Goal: Transaction & Acquisition: Download file/media

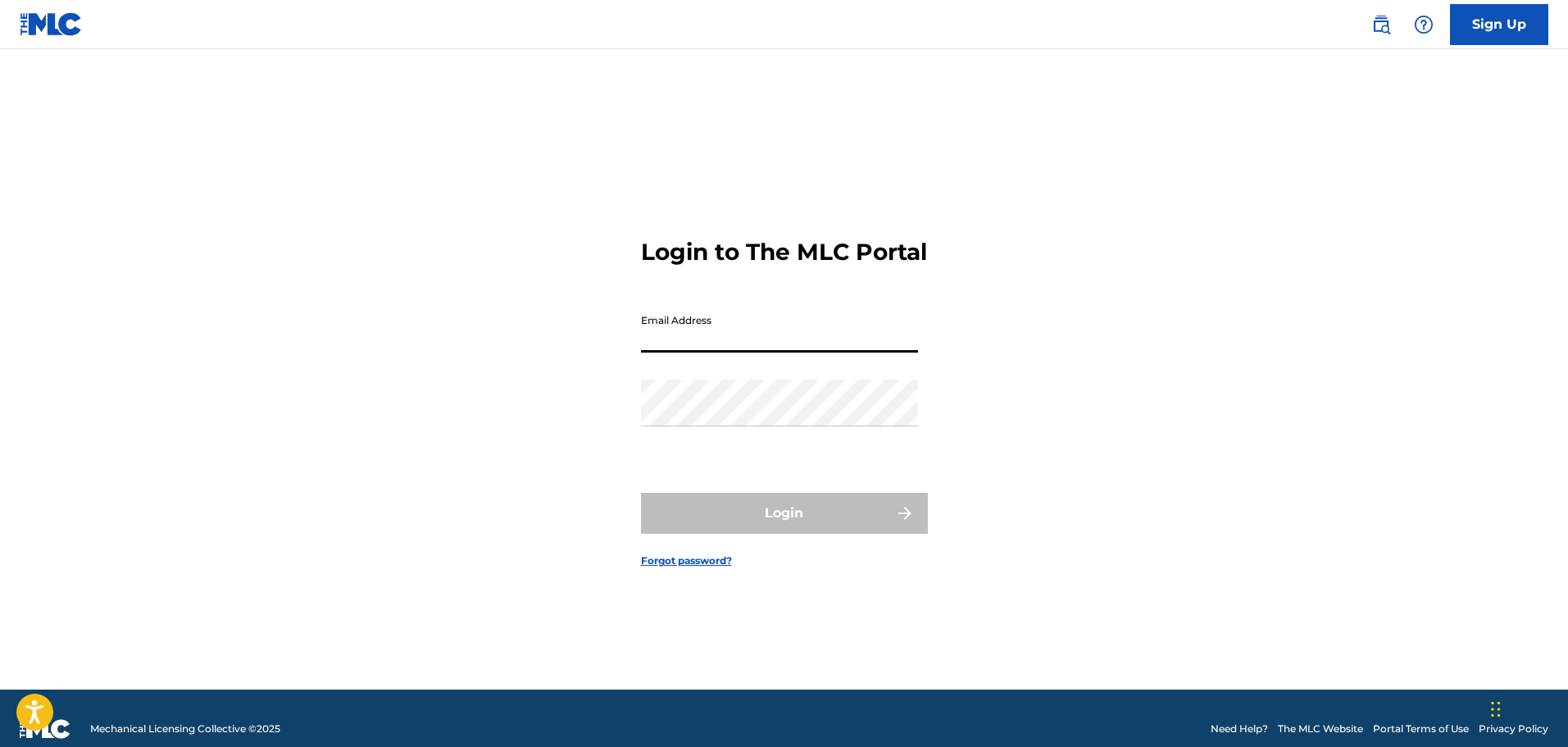
click at [658, 349] on input "Email Address" at bounding box center [779, 329] width 277 height 47
type input "[EMAIL_ADDRESS][DOMAIN_NAME]"
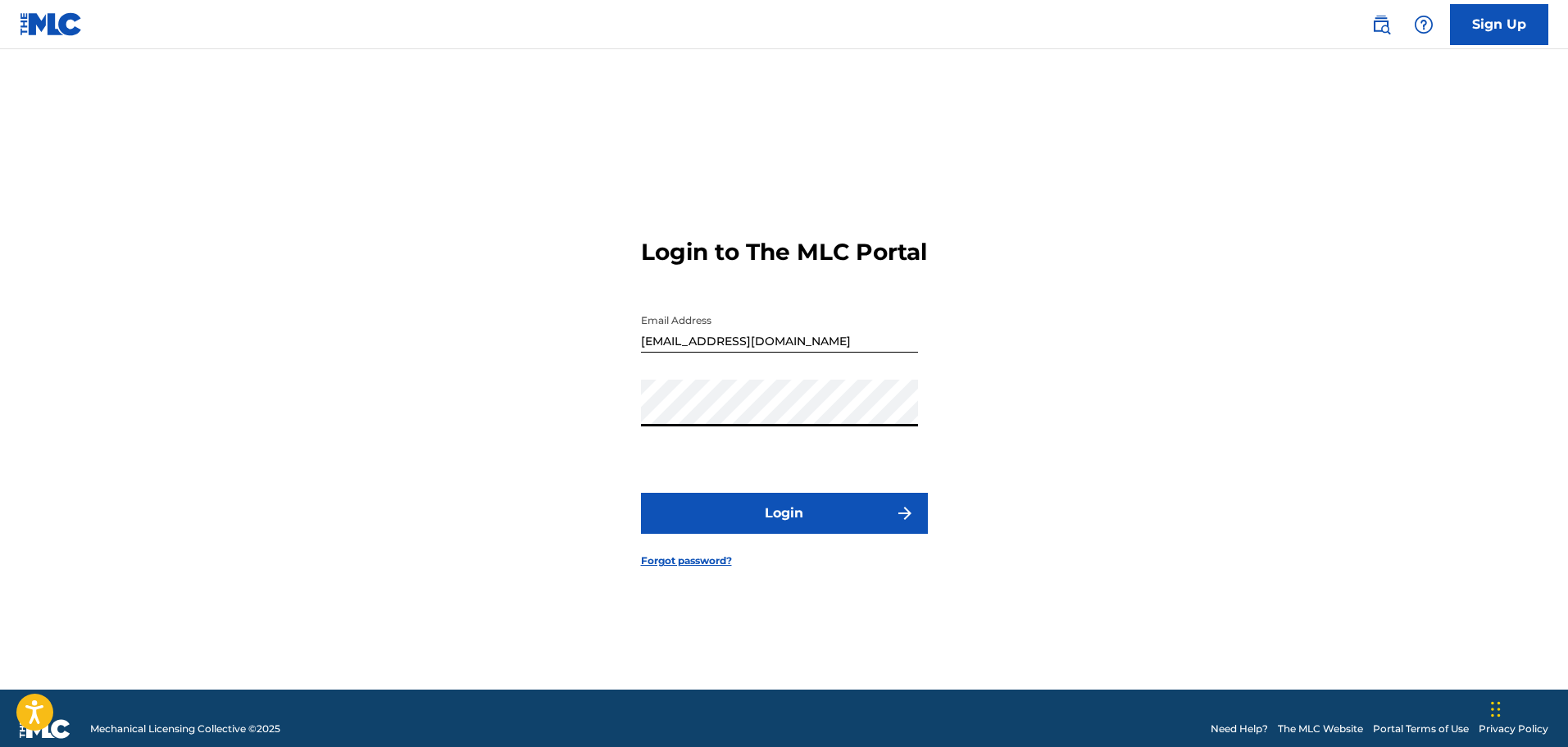
click at [723, 534] on button "Login" at bounding box center [784, 513] width 287 height 41
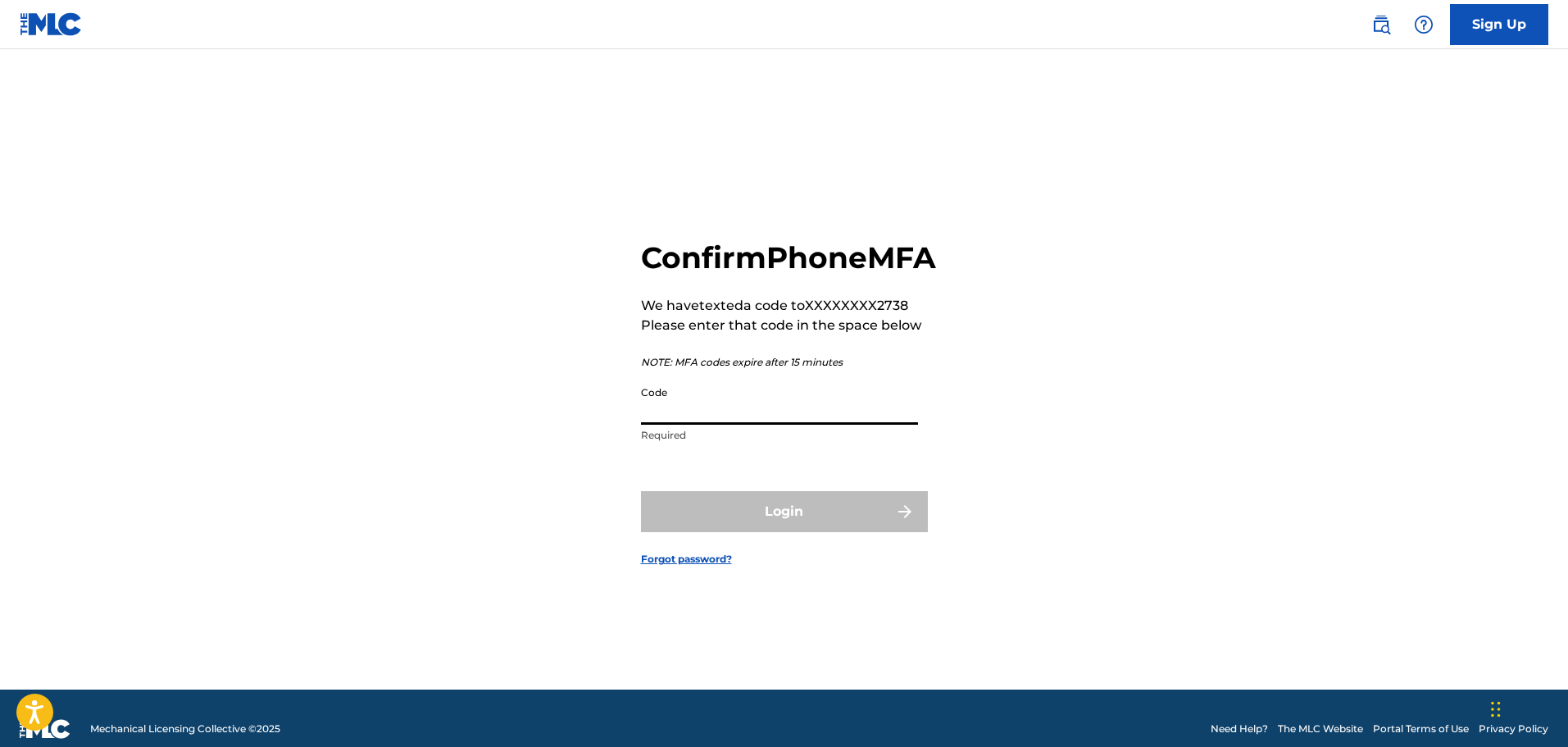
click at [680, 404] on input "Code" at bounding box center [779, 401] width 277 height 47
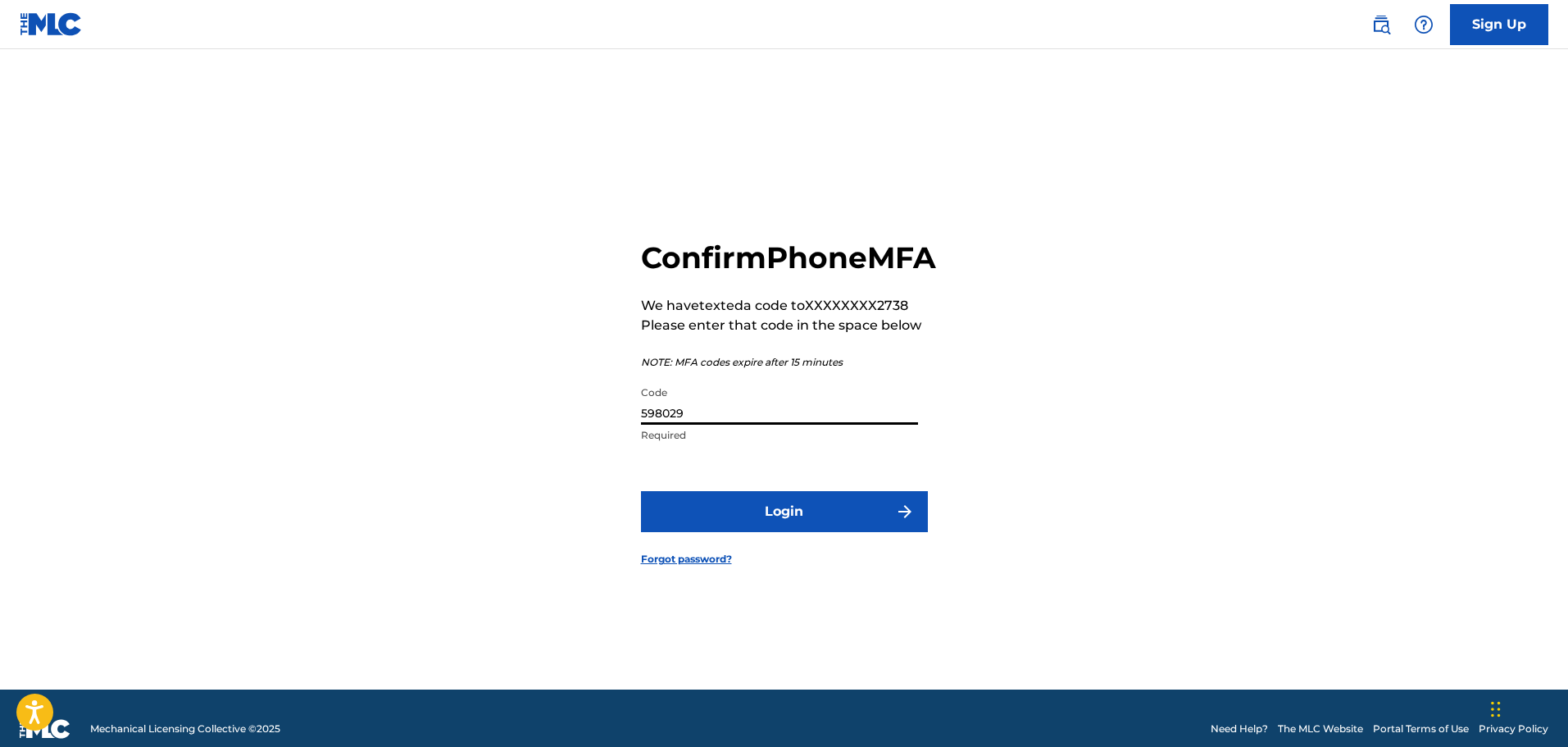
type input "598029"
click at [785, 556] on form "Confirm Phone MFA We have texted a code to XXXXXXXX2738 Please enter that code …" at bounding box center [784, 390] width 287 height 599
click at [779, 532] on button "Login" at bounding box center [784, 511] width 287 height 41
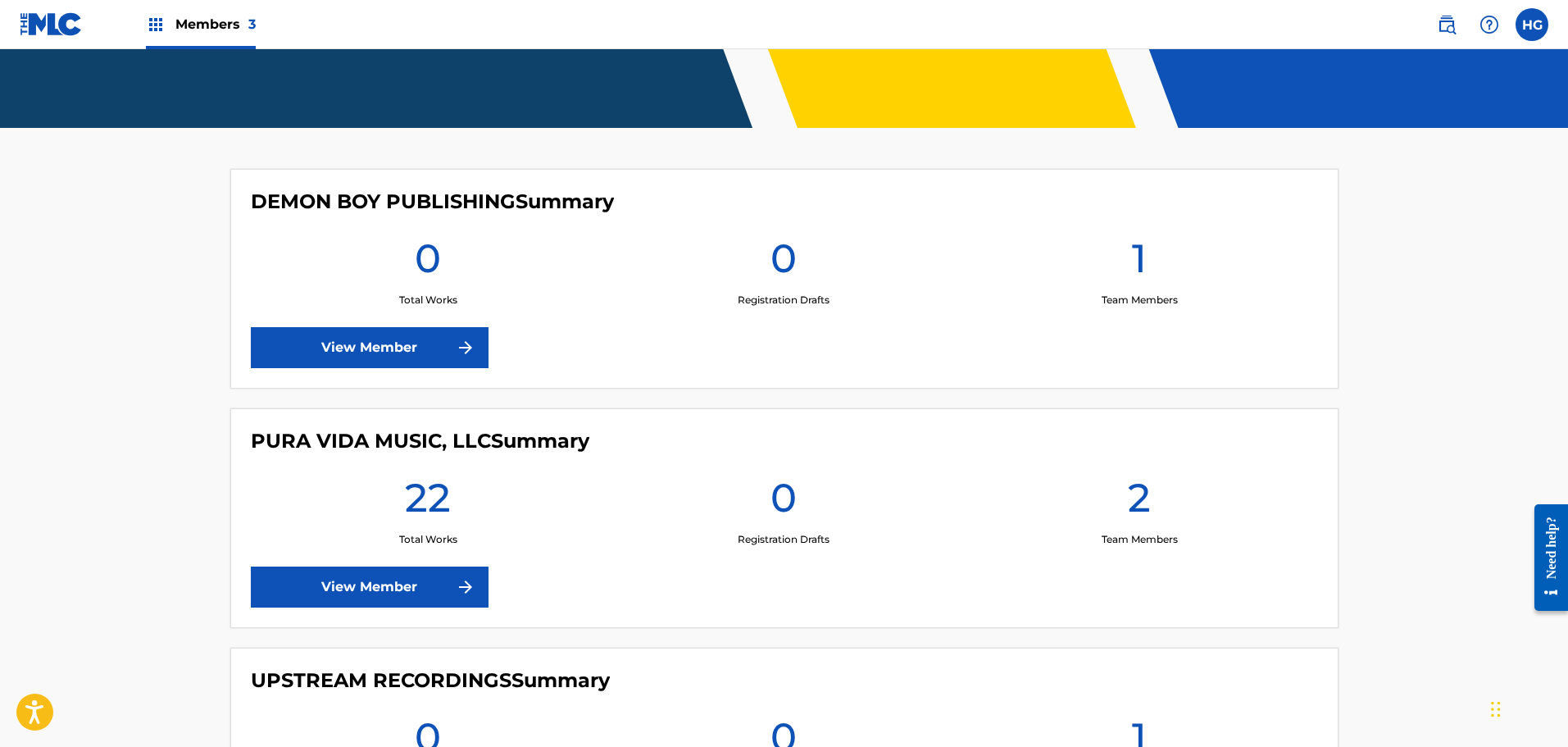
scroll to position [572, 0]
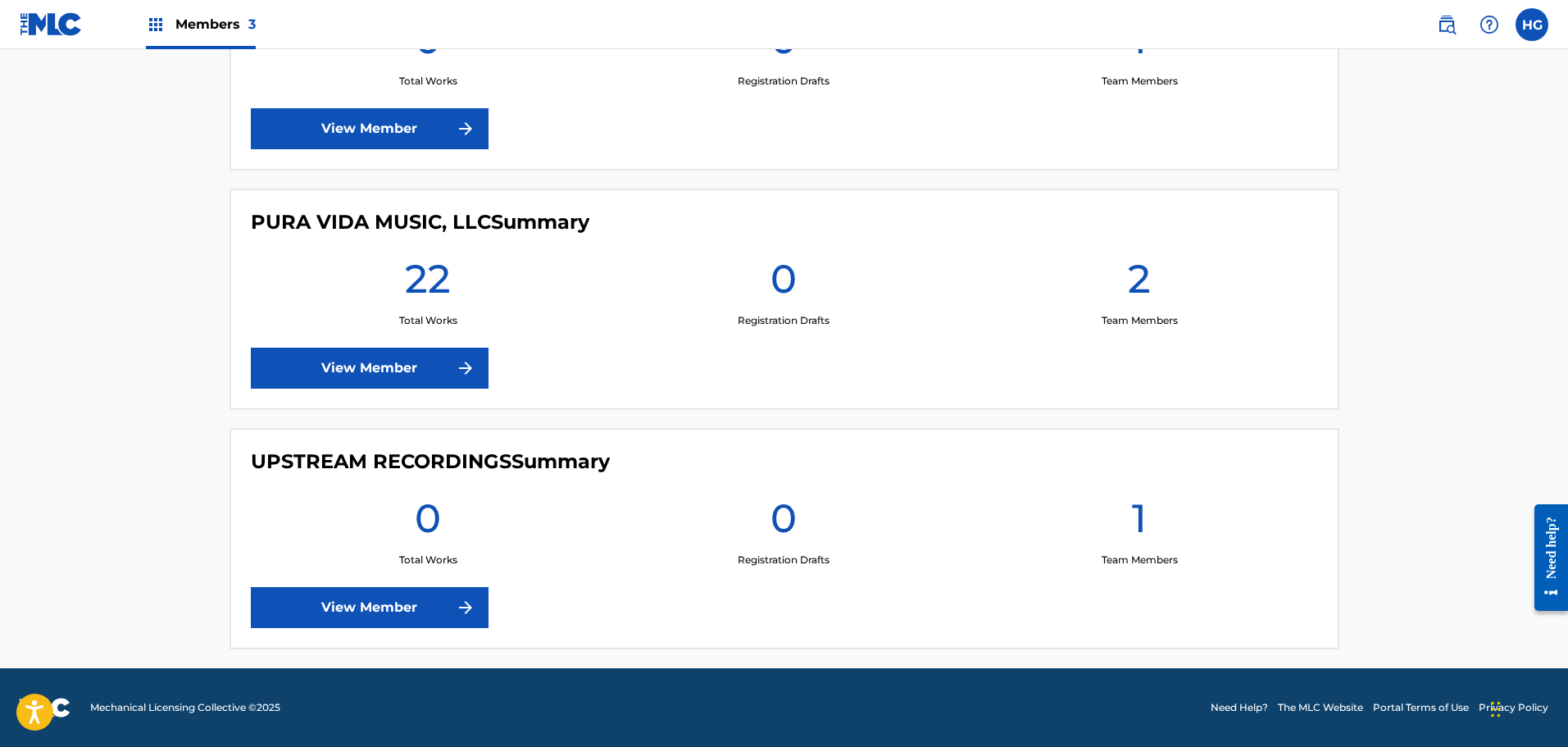
click at [456, 359] on img at bounding box center [465, 368] width 20 height 20
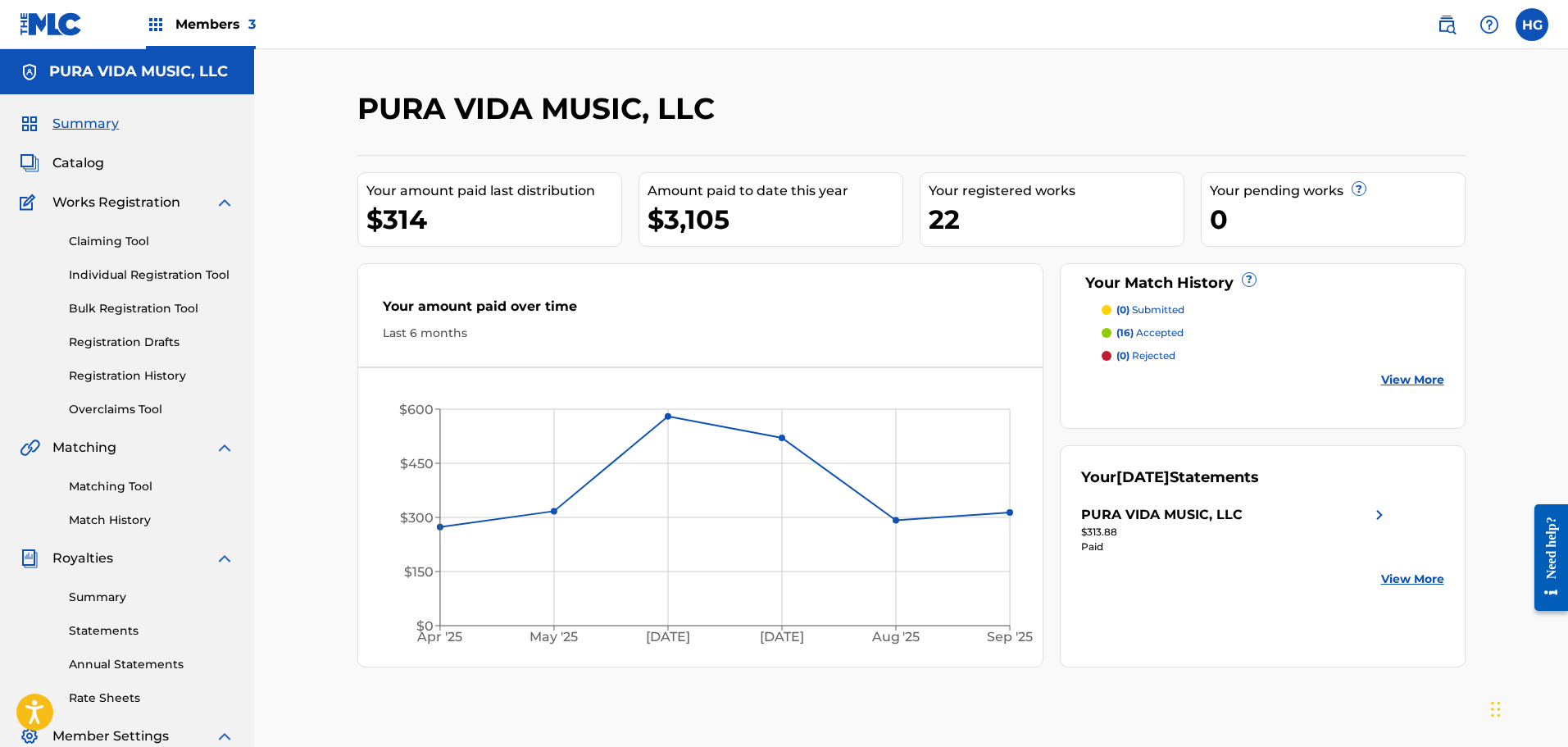
click at [118, 629] on link "Statements" at bounding box center [151, 630] width 166 height 17
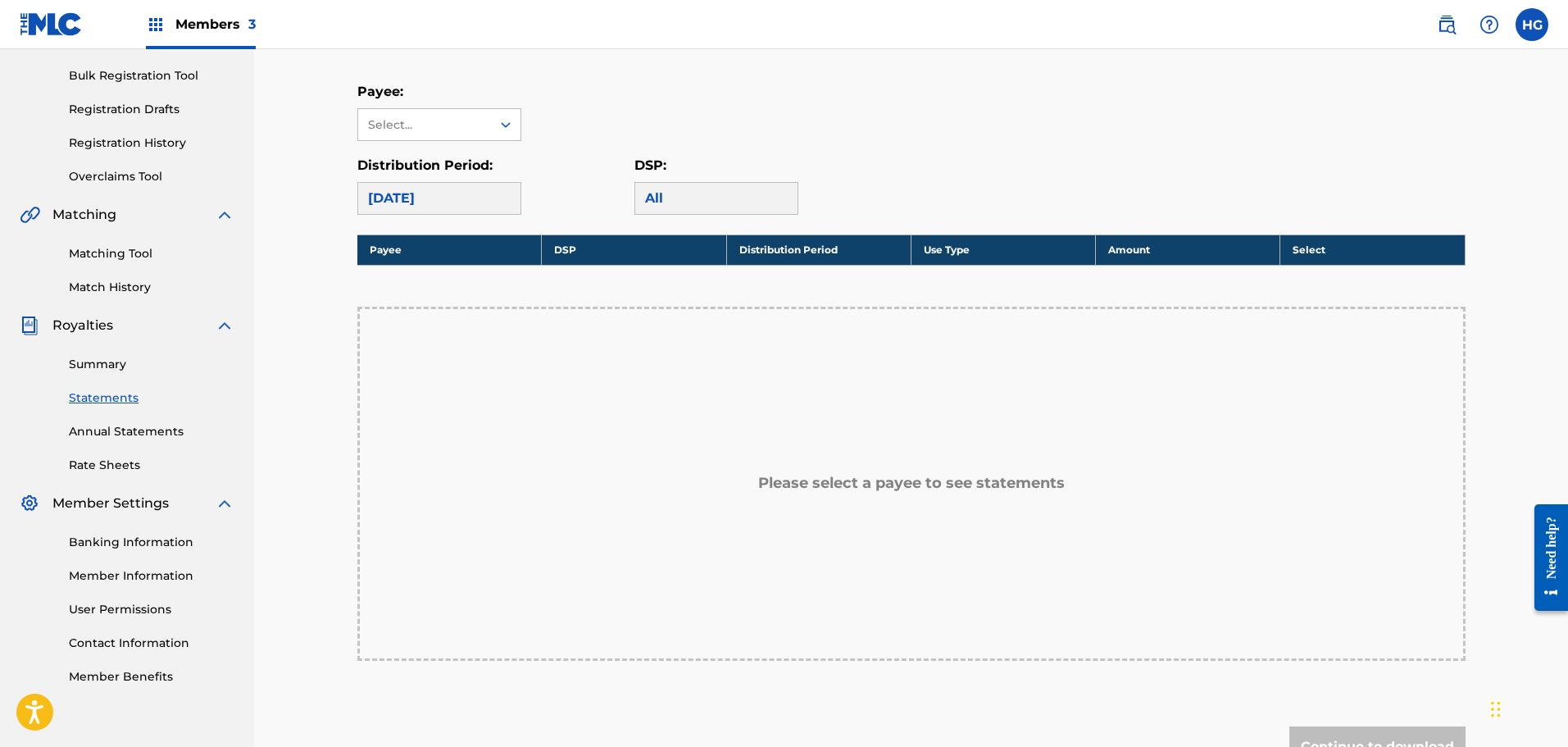
scroll to position [246, 0]
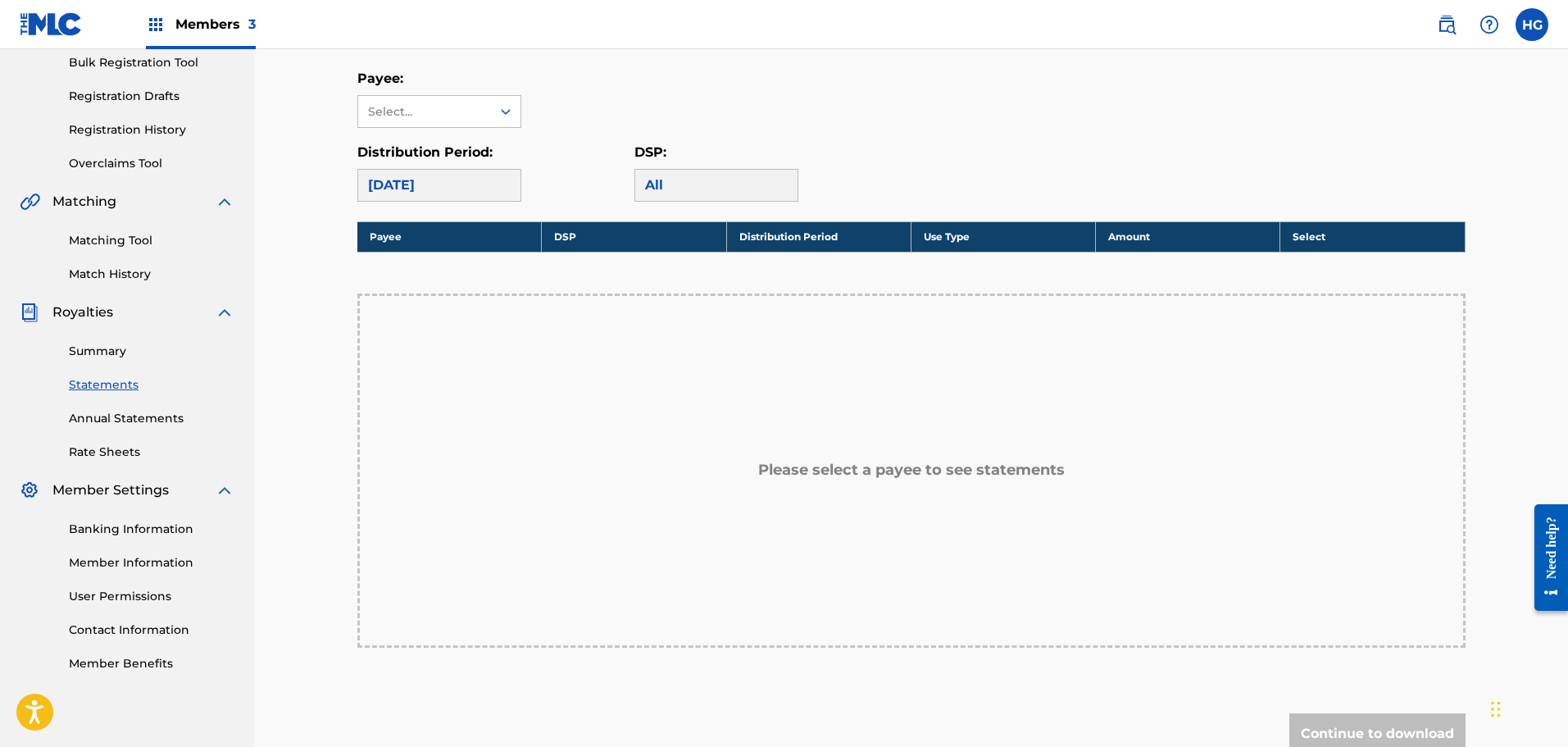
click at [487, 174] on div "[DATE]" at bounding box center [439, 185] width 164 height 32
click at [456, 194] on div "[DATE]" at bounding box center [439, 185] width 164 height 32
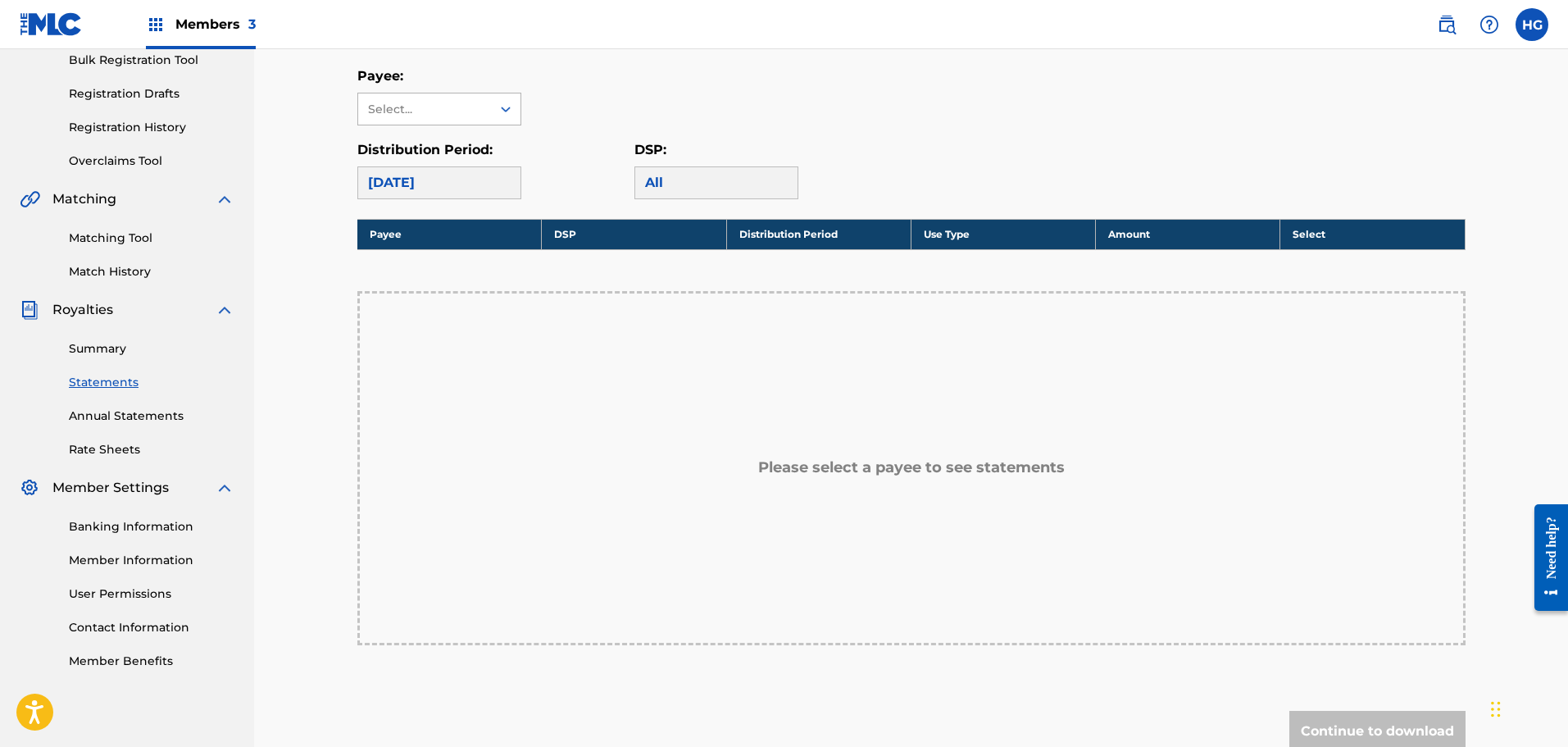
scroll to position [151, 0]
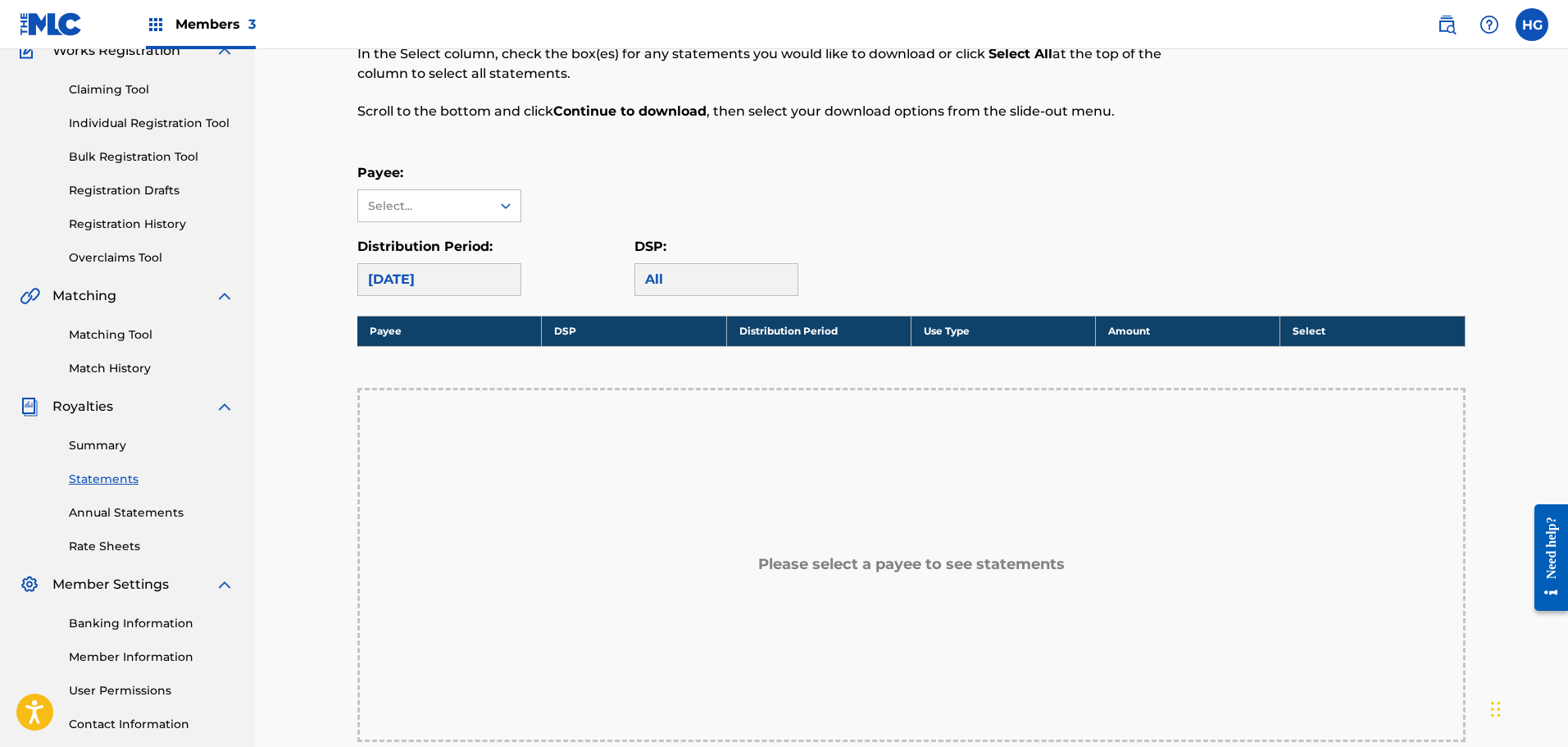
click at [467, 230] on div "Payee: Select... Distribution Period: [DATE] DSP: All" at bounding box center [911, 230] width 1108 height 133
click at [454, 210] on div "Select..." at bounding box center [424, 205] width 112 height 17
click at [449, 242] on div "PURA VIDA MUSIC, LLC" at bounding box center [439, 252] width 162 height 60
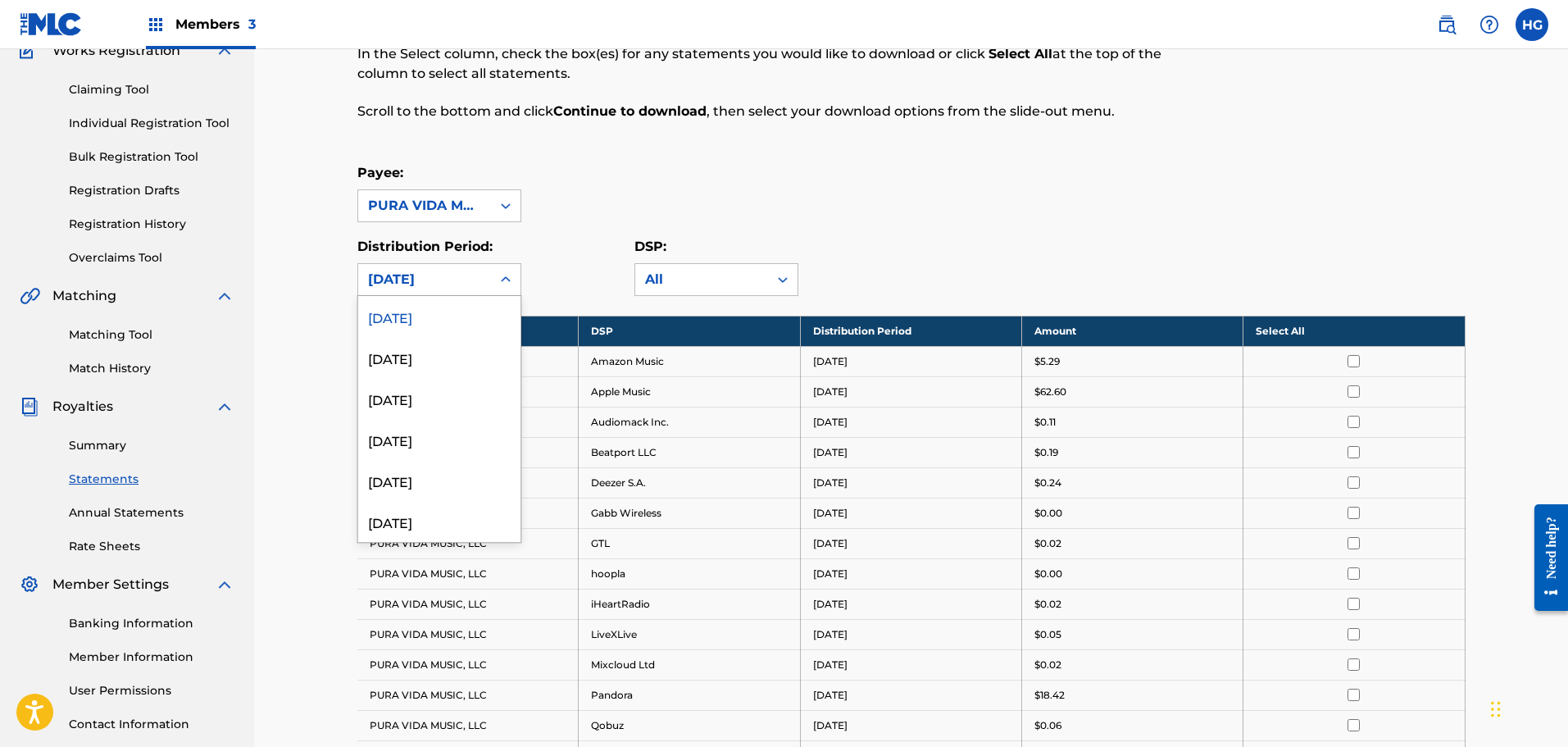
click at [457, 284] on div "[DATE]" at bounding box center [425, 280] width 113 height 20
click at [438, 353] on div "[DATE]" at bounding box center [439, 357] width 162 height 41
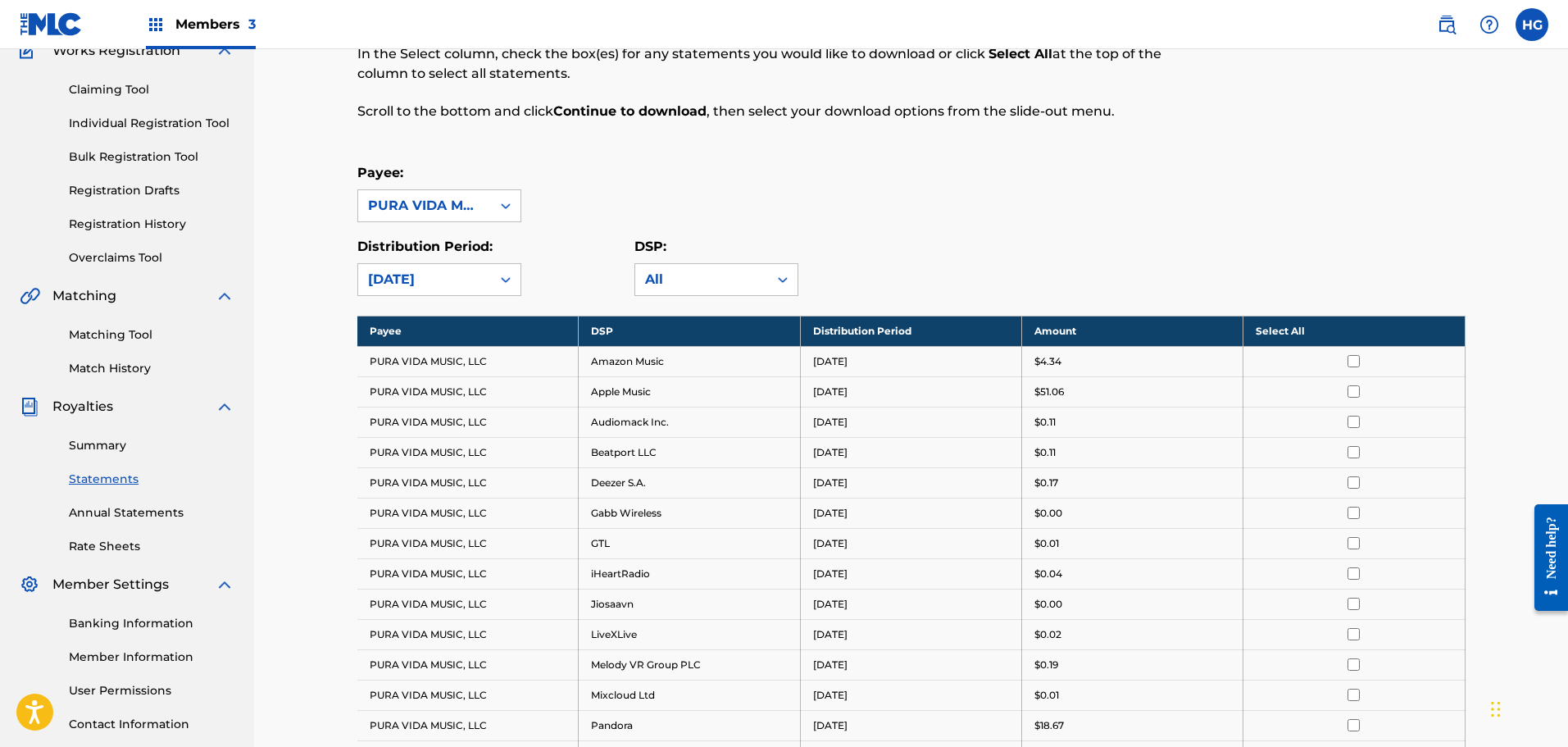
click at [1062, 161] on div "Royalty Statements Select your desired payee from the Payee drop-down menu. The…" at bounding box center [911, 553] width 1108 height 1228
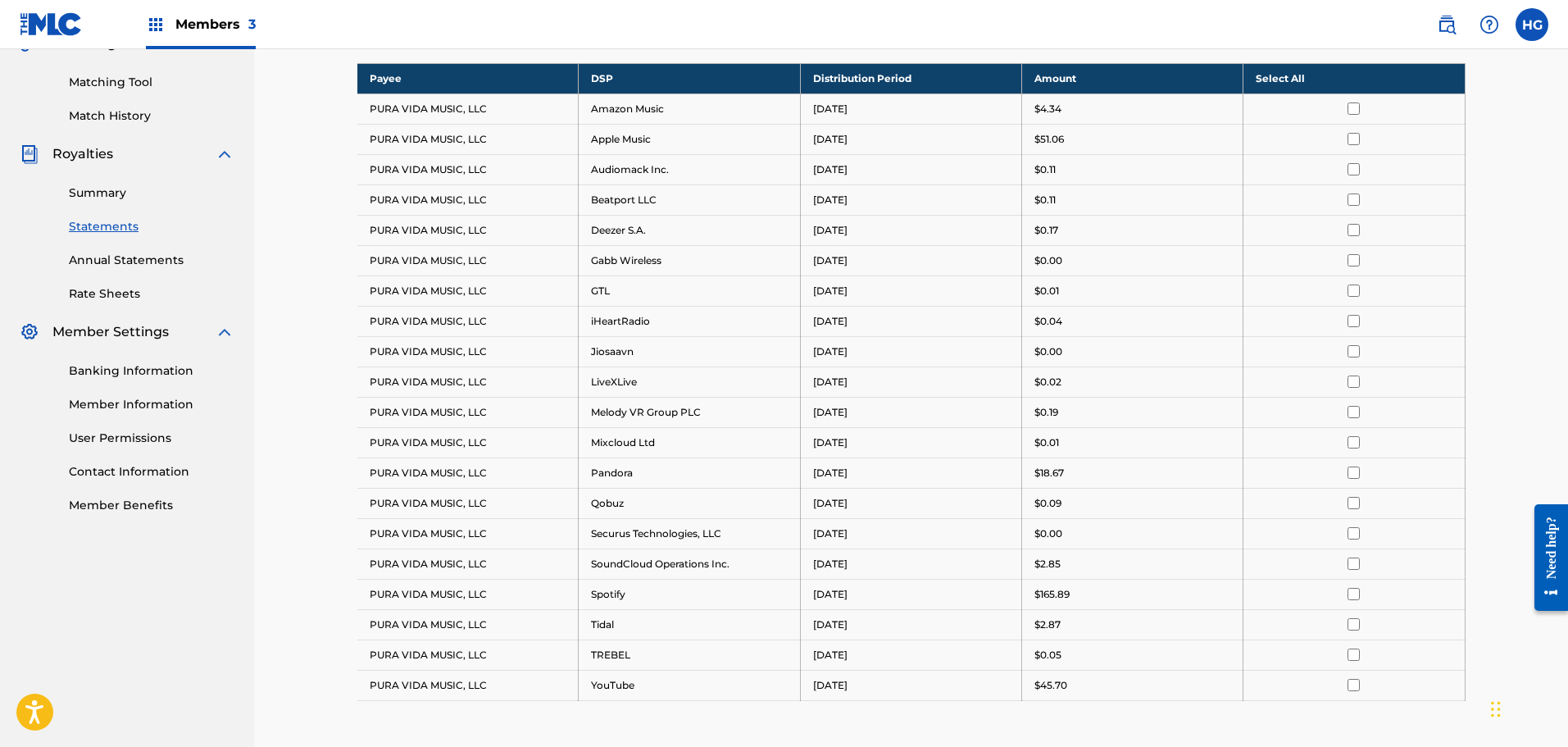
scroll to position [0, 0]
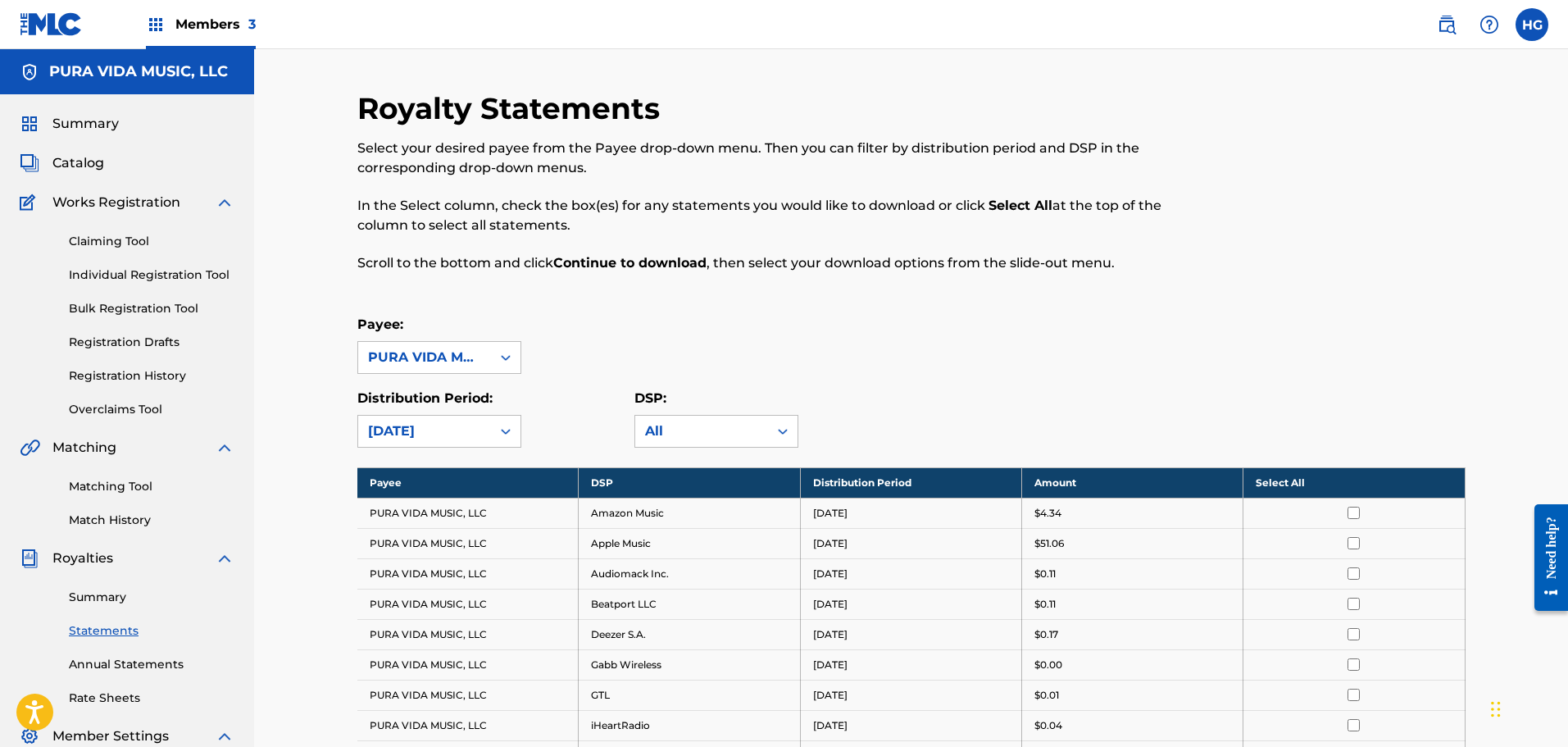
click at [1332, 476] on th "Select All" at bounding box center [1354, 482] width 221 height 31
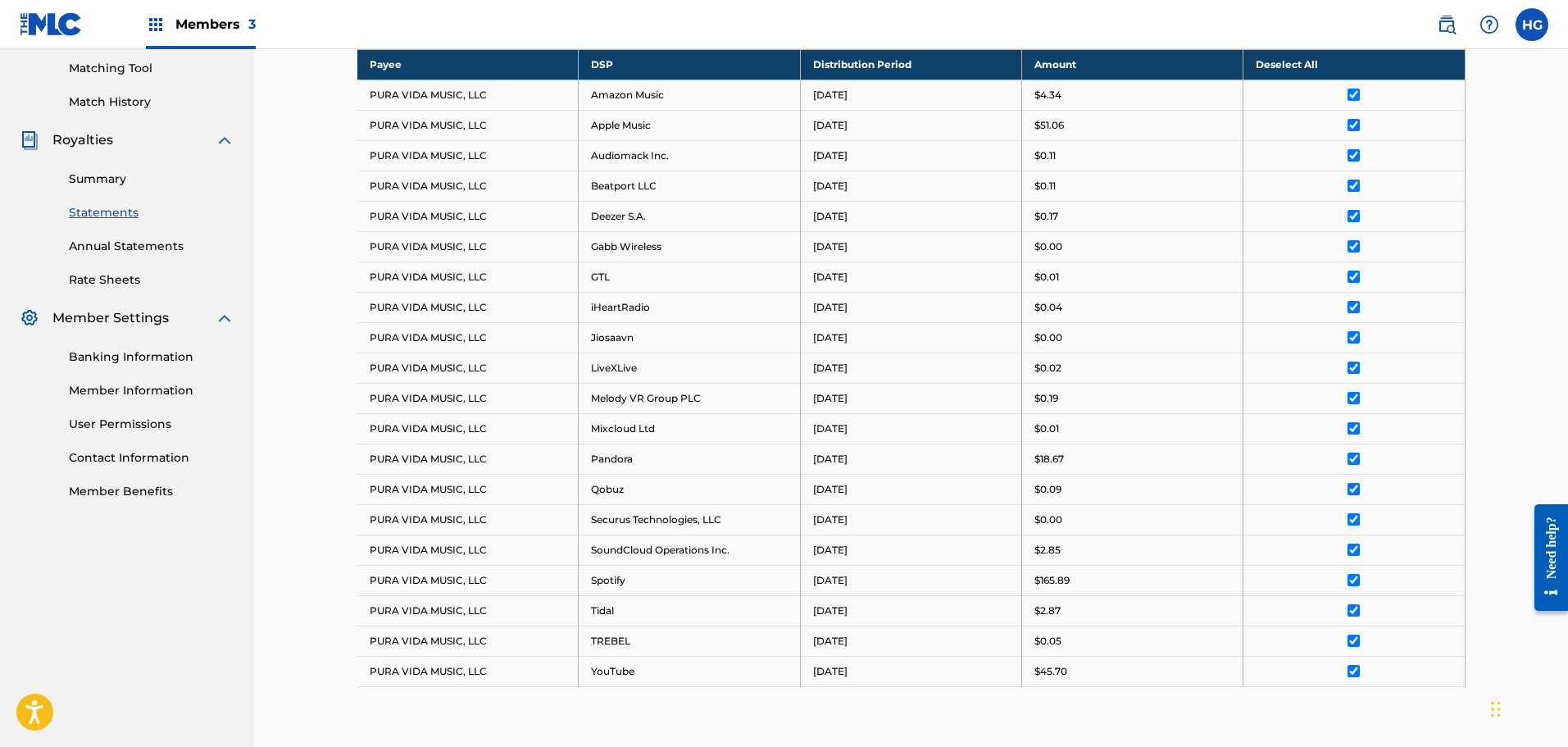
scroll to position [568, 0]
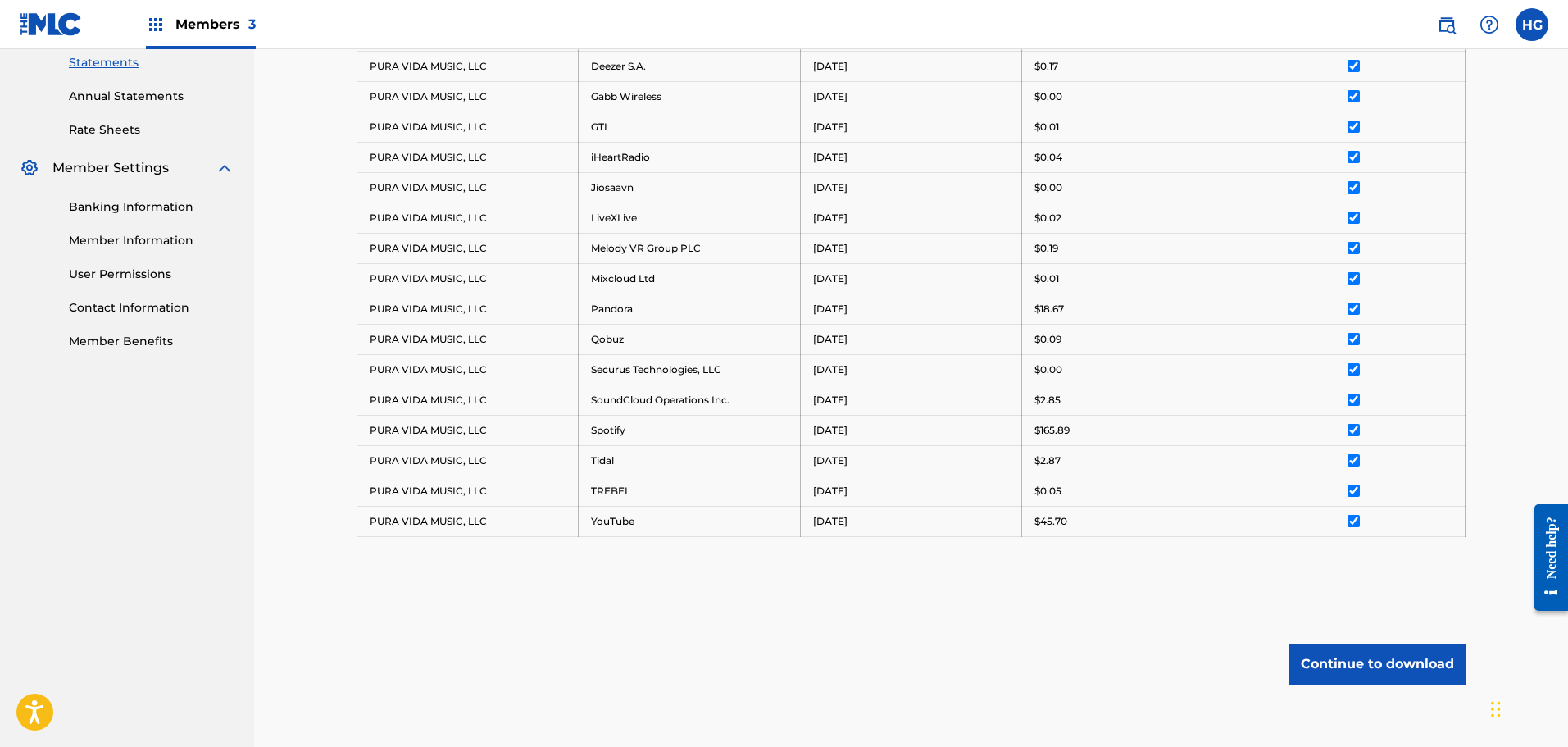
click at [1349, 672] on button "Continue to download" at bounding box center [1377, 664] width 176 height 41
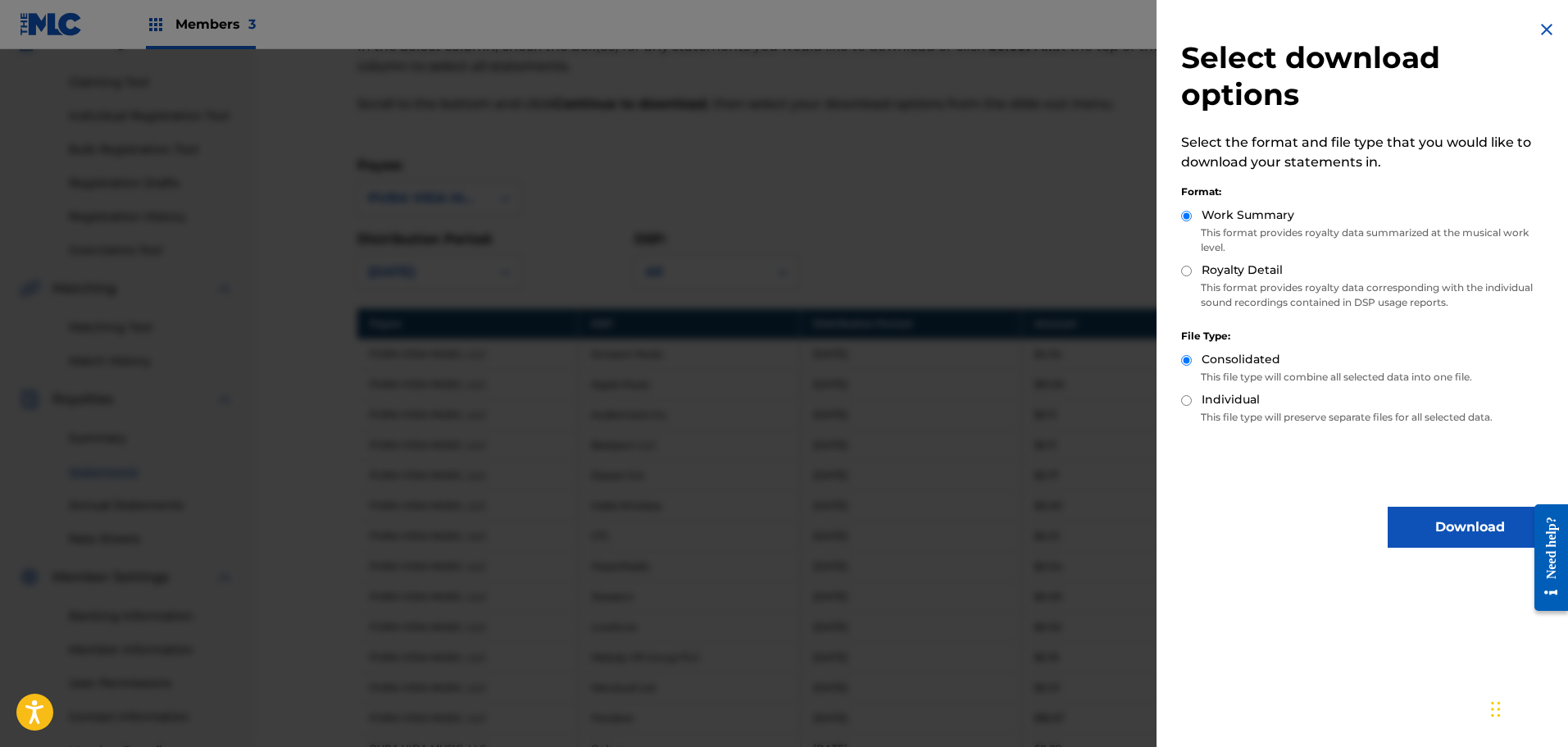
scroll to position [158, 0]
click at [1230, 281] on p "This format provides royalty data corresponding with the individual sound recor…" at bounding box center [1366, 294] width 371 height 30
click at [1174, 261] on div "Select download options Select the format and file type that you would like to …" at bounding box center [1366, 284] width 419 height 567
click at [1188, 271] on input "Royalty Detail" at bounding box center [1186, 271] width 11 height 11
radio input "true"
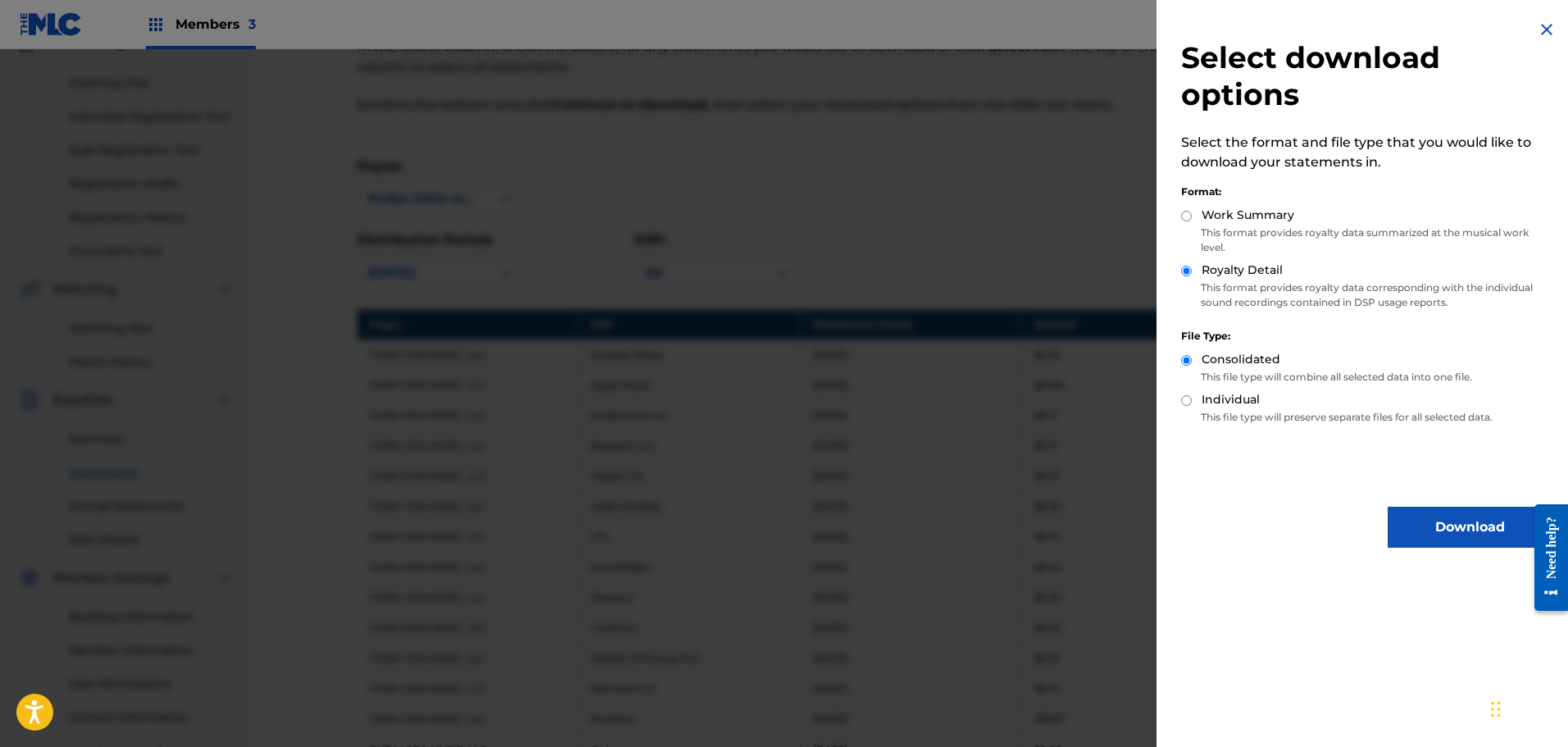
click at [1450, 543] on div "Select download options Select the format and file type that you would like to …" at bounding box center [1366, 284] width 419 height 567
click at [1448, 528] on button "Download" at bounding box center [1470, 527] width 164 height 41
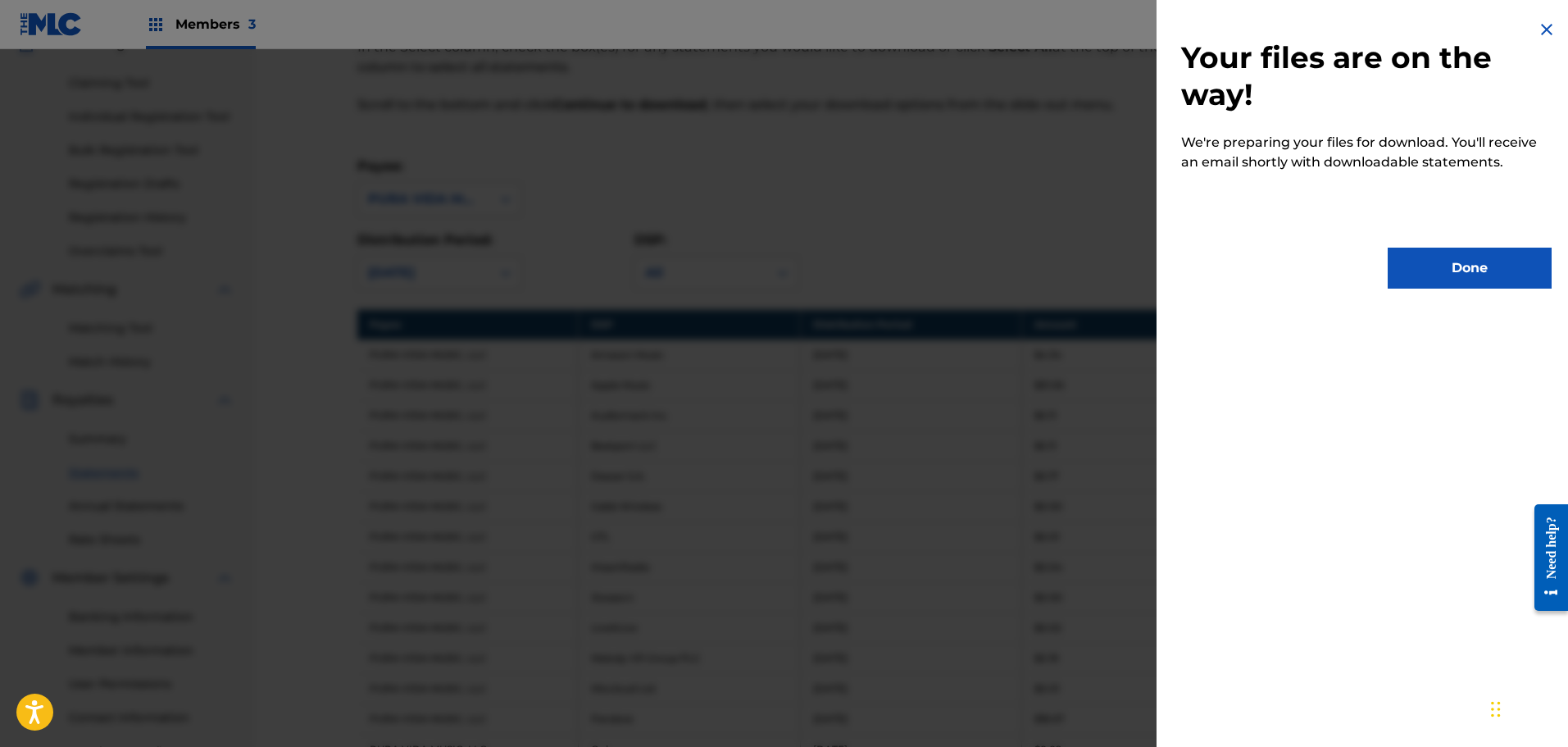
click at [1453, 243] on div "Your files are on the way! We're preparing your files for download. You'll rece…" at bounding box center [1366, 154] width 419 height 308
click at [1472, 275] on button "Done" at bounding box center [1470, 268] width 164 height 41
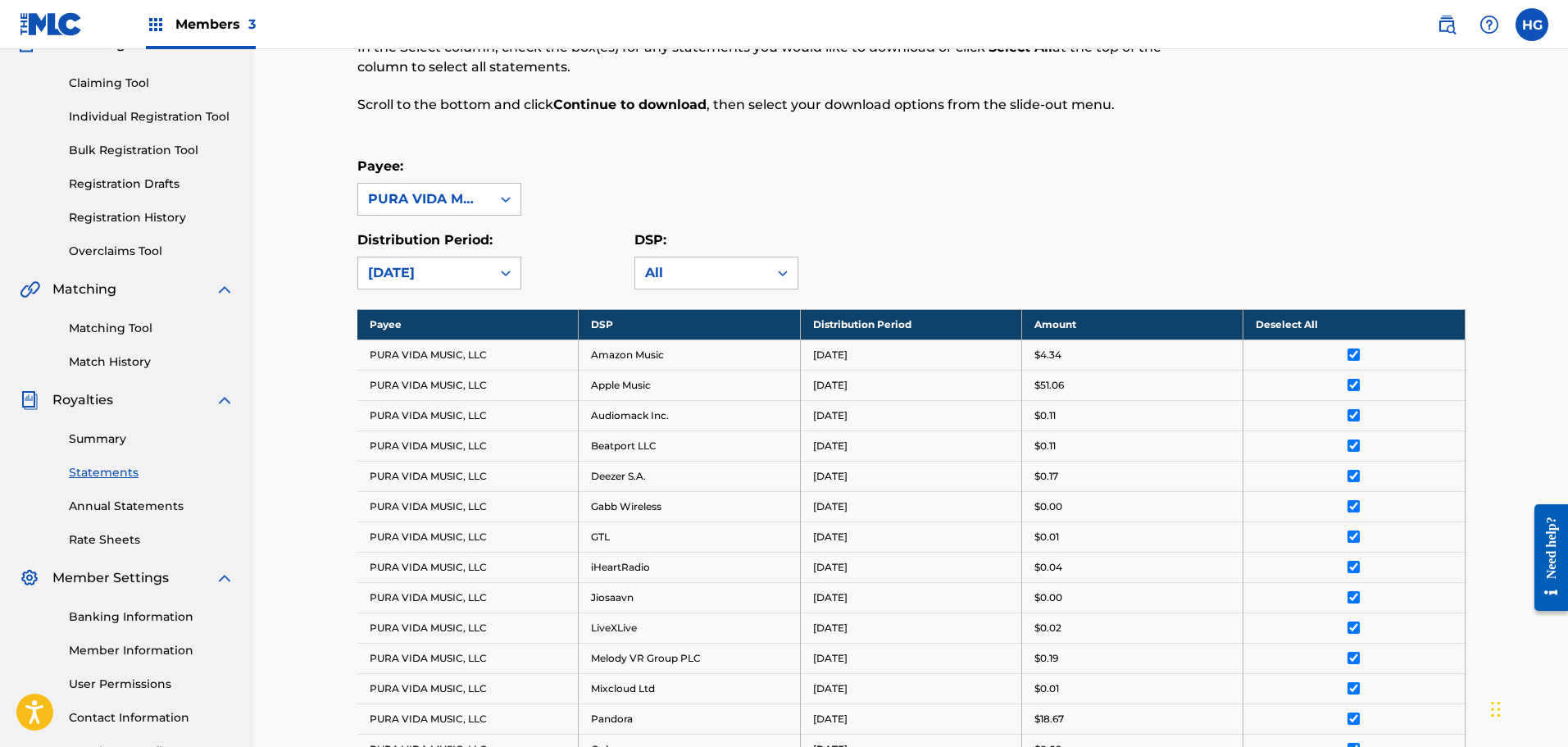
click at [676, 151] on div "Royalty Statements Select your desired payee from the Payee drop-down menu. The…" at bounding box center [911, 545] width 1108 height 1228
click at [425, 278] on div "[DATE]" at bounding box center [425, 273] width 113 height 20
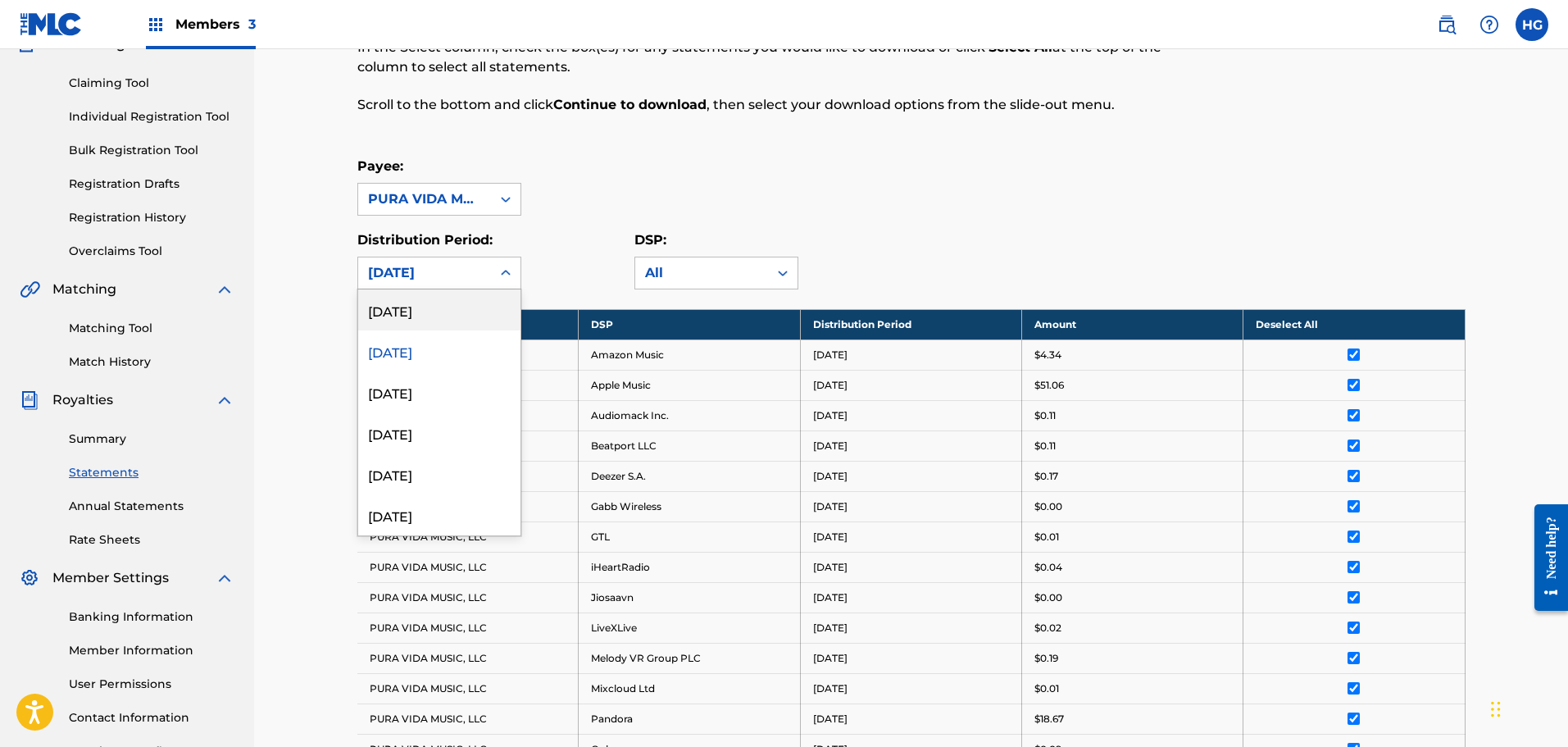
click at [432, 314] on div "[DATE]" at bounding box center [439, 310] width 162 height 41
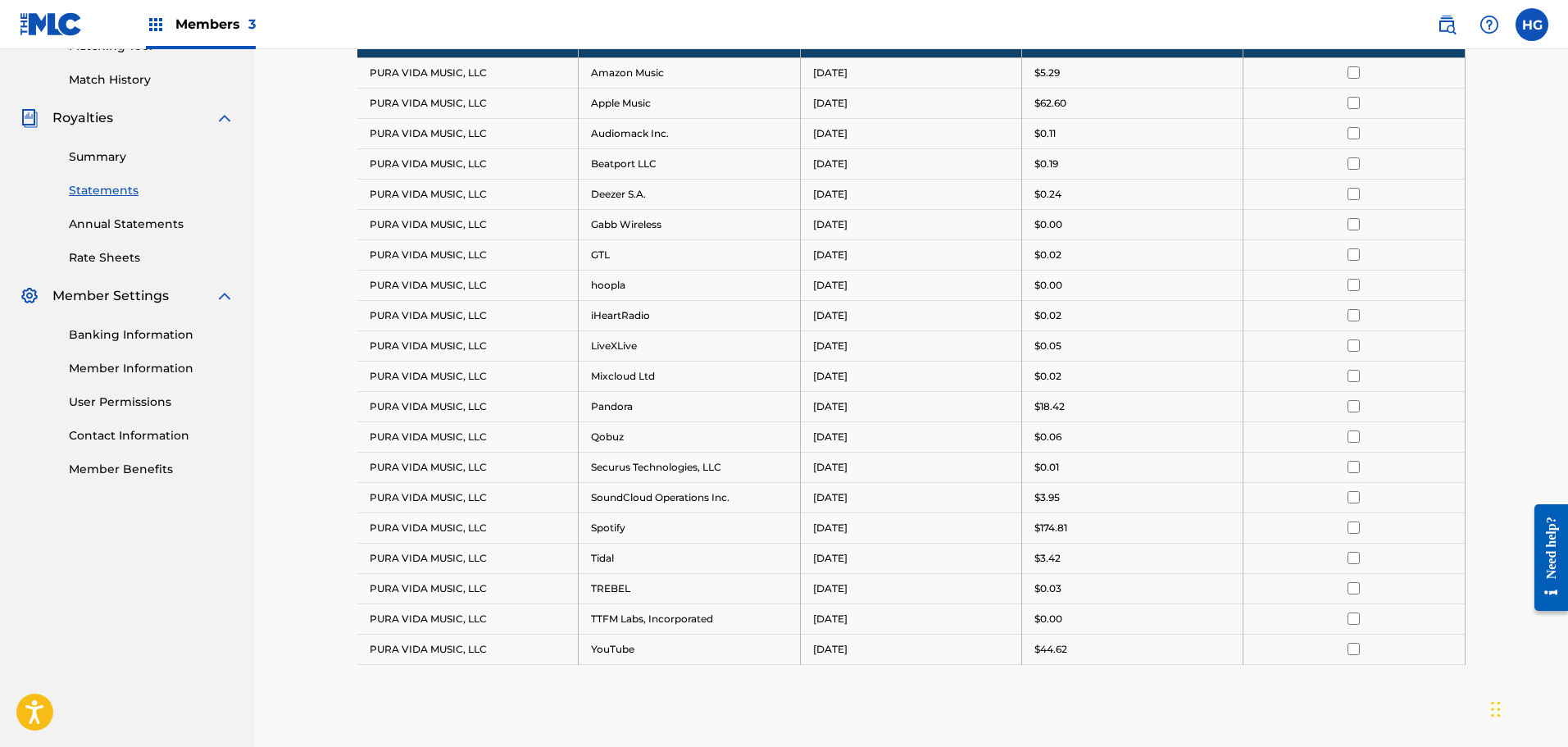
scroll to position [240, 0]
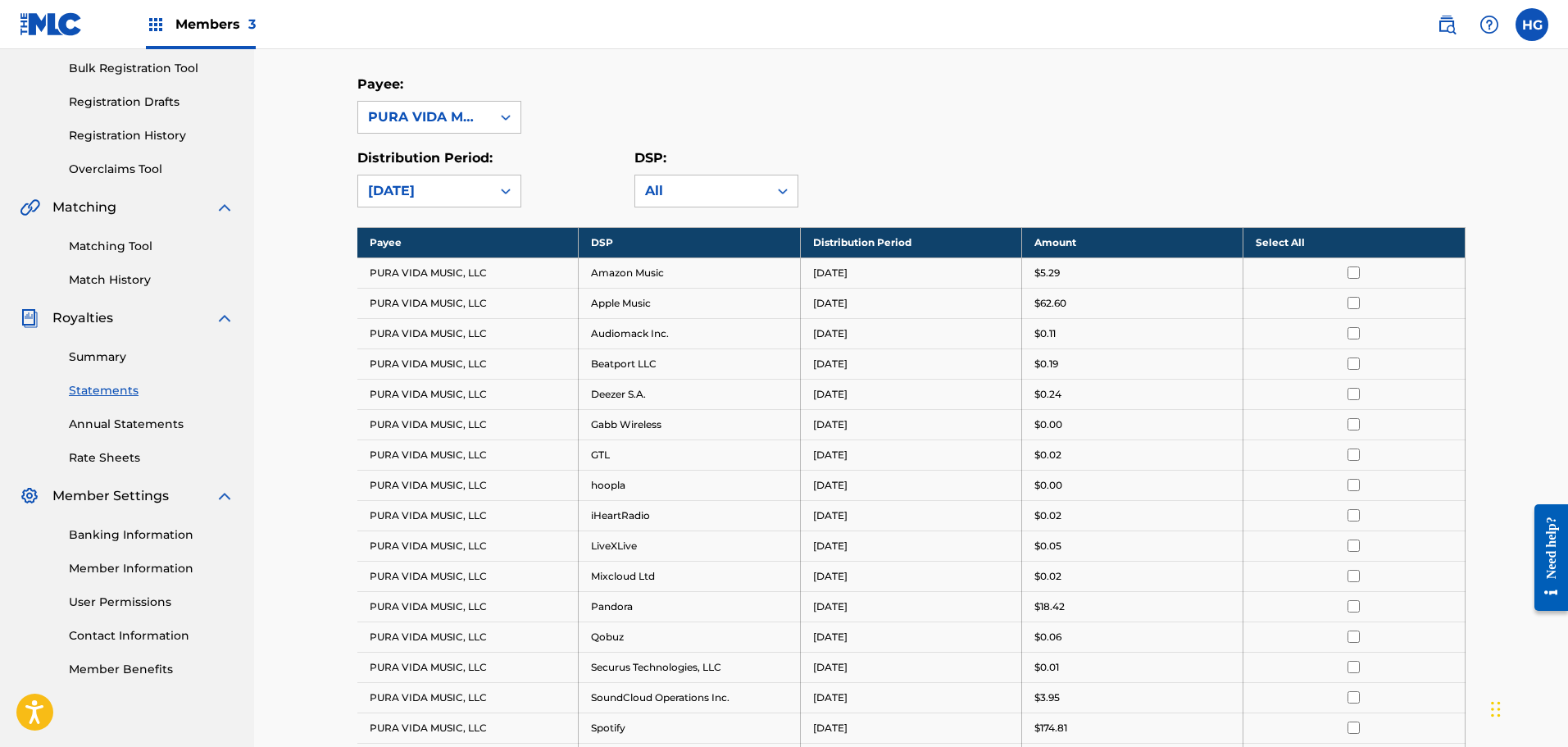
click at [1357, 248] on th "Select All" at bounding box center [1354, 242] width 221 height 31
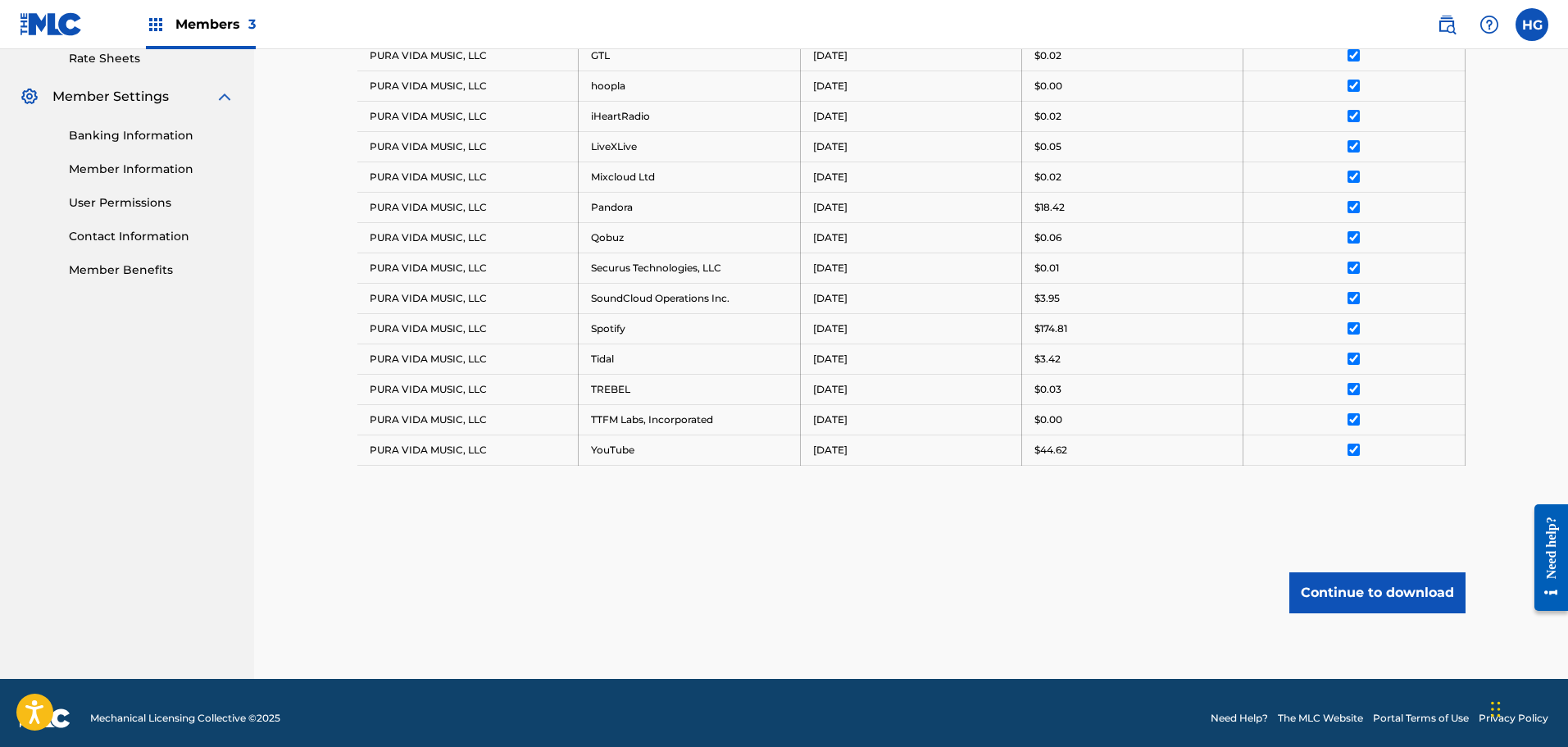
scroll to position [650, 0]
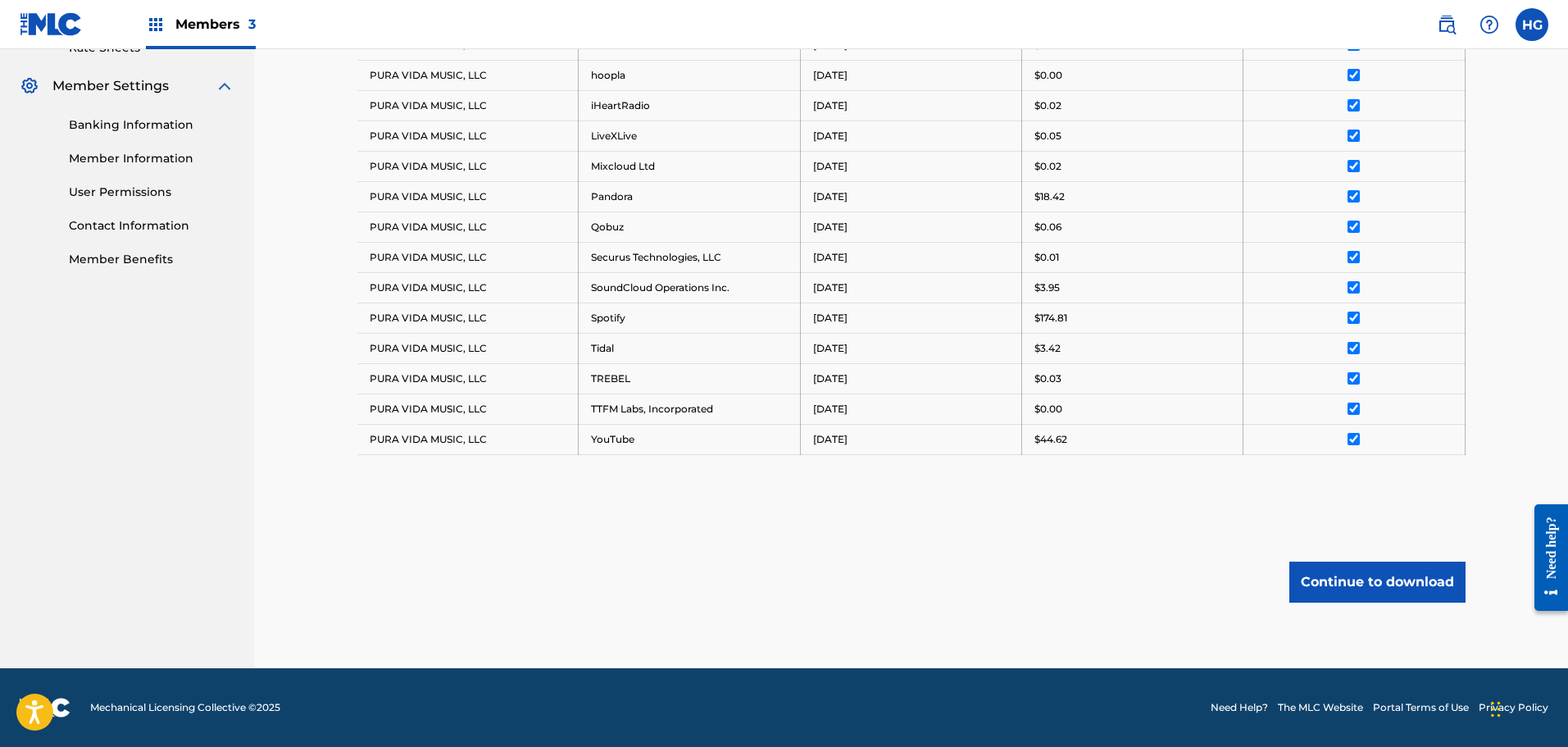
click at [1331, 596] on button "Continue to download" at bounding box center [1377, 582] width 176 height 41
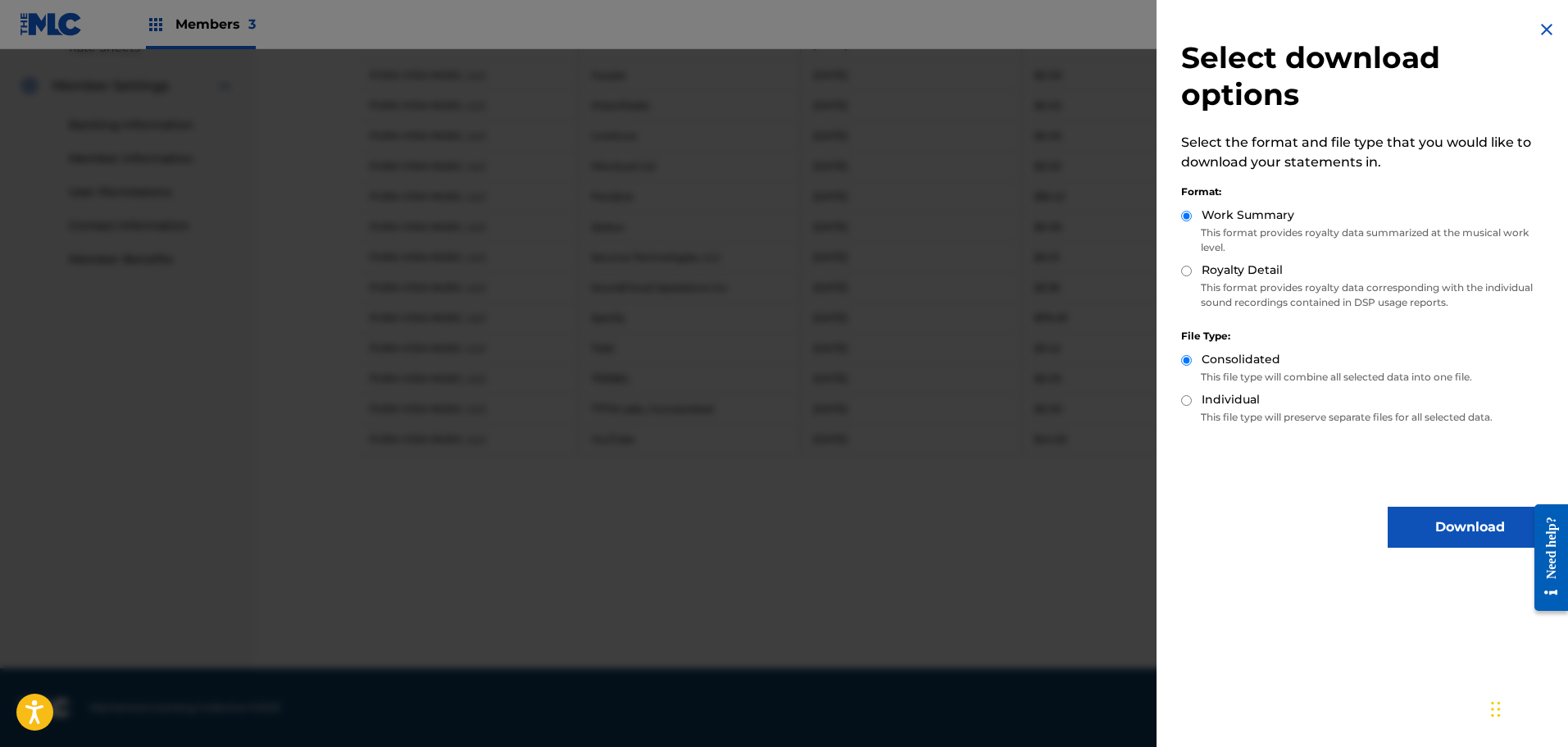
click at [1221, 277] on label "Royalty Detail" at bounding box center [1242, 269] width 81 height 17
click at [1192, 276] on input "Royalty Detail" at bounding box center [1186, 271] width 11 height 11
radio input "true"
click at [1421, 513] on button "Download" at bounding box center [1470, 527] width 164 height 41
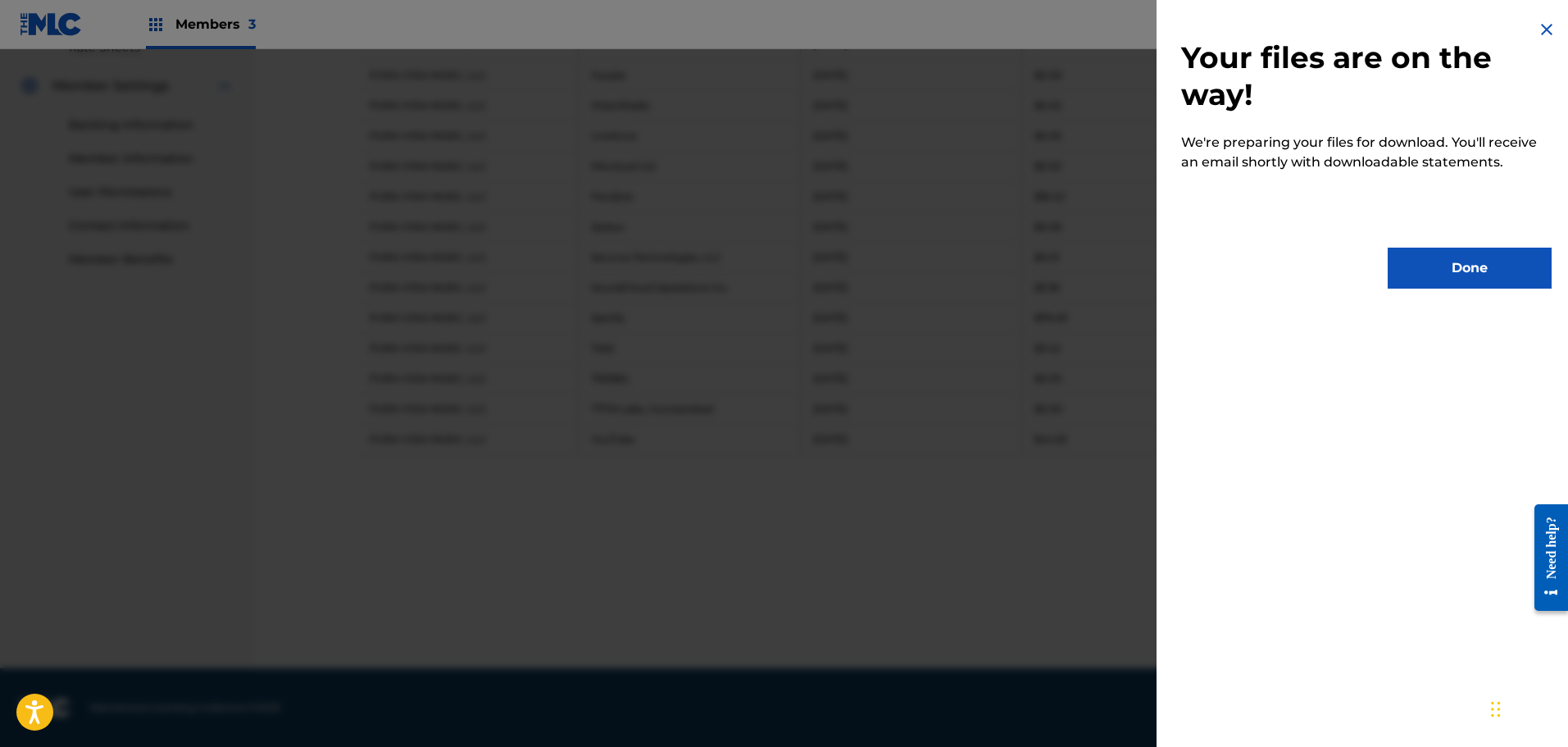
click at [1426, 248] on button "Done" at bounding box center [1470, 268] width 164 height 41
